Goal: Communication & Community: Answer question/provide support

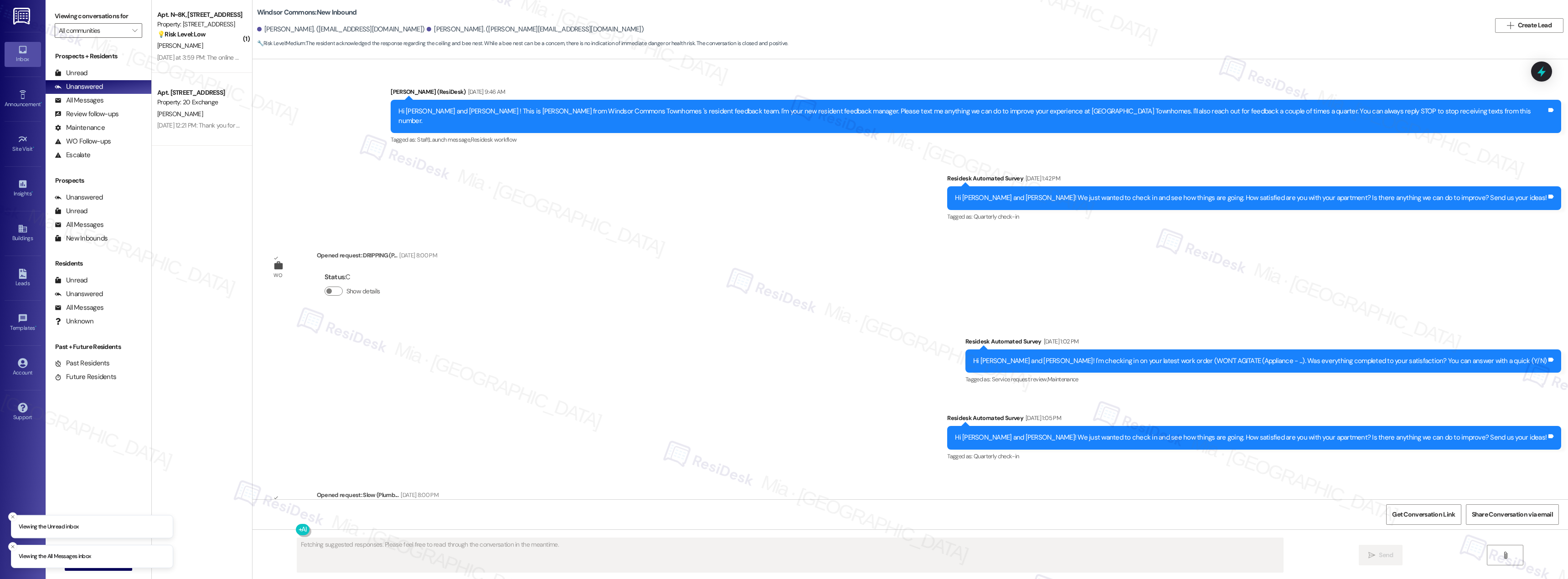
scroll to position [7688, 0]
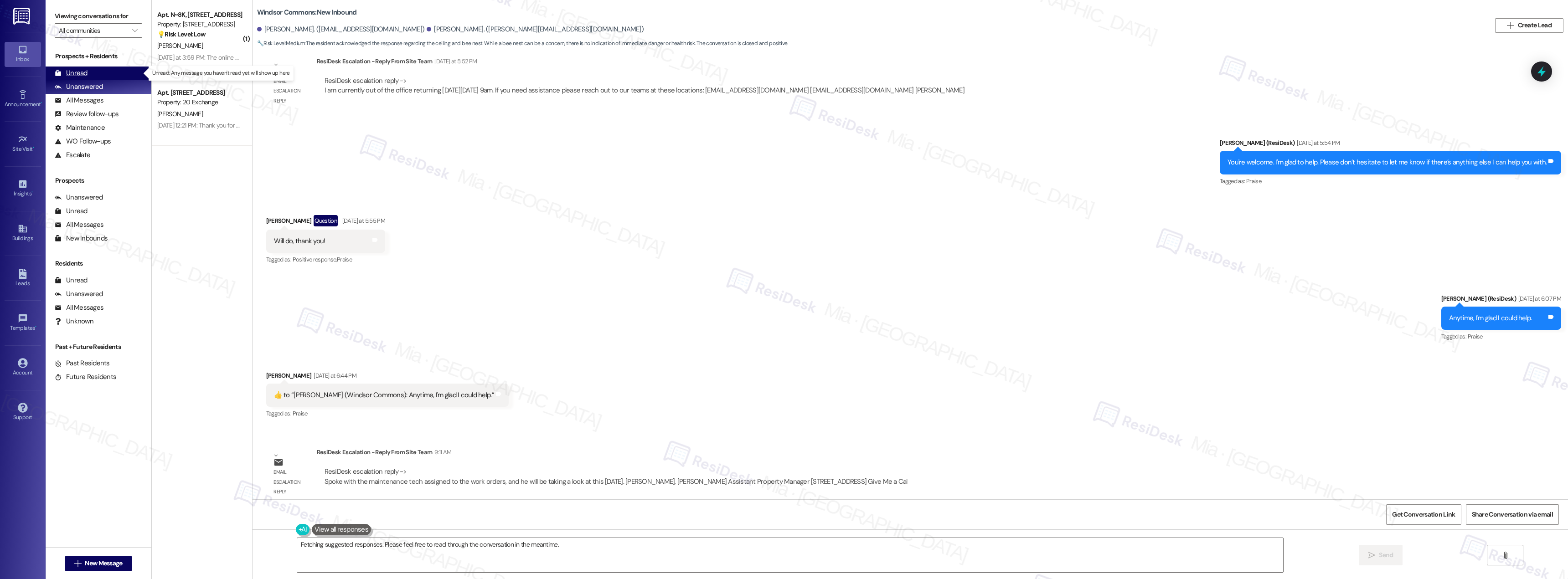
click at [74, 69] on div "Unread" at bounding box center [71, 73] width 33 height 10
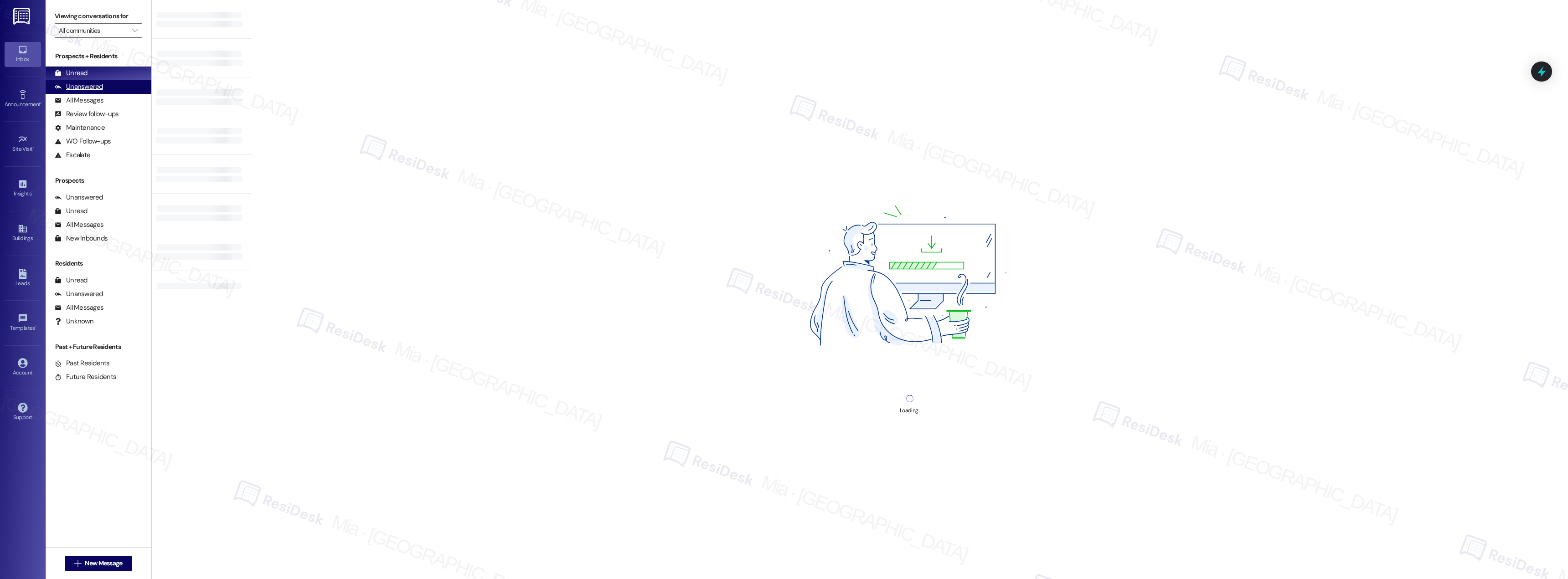
click at [79, 82] on div "Unanswered" at bounding box center [78, 87] width 48 height 10
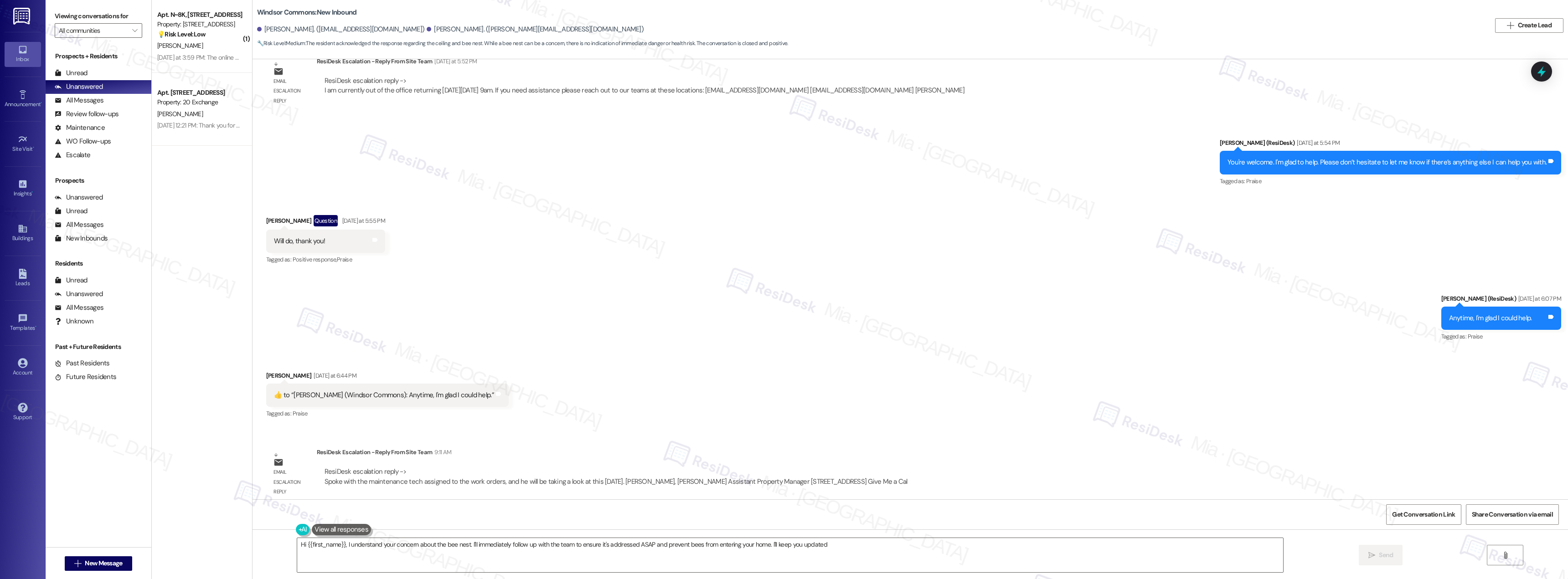
type textarea "Hi {{first_name}}, I understand your concern about the bee nest. I'll immediate…"
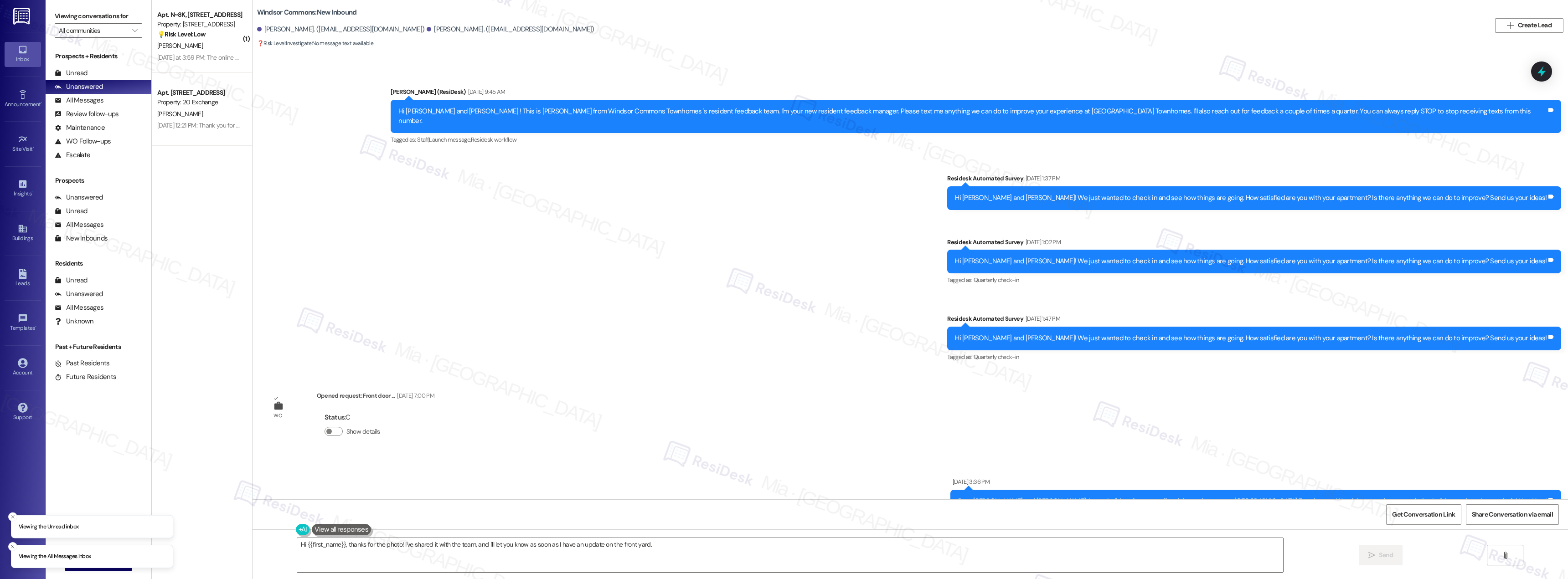
scroll to position [6794, 0]
